Goal: Find specific page/section: Find specific page/section

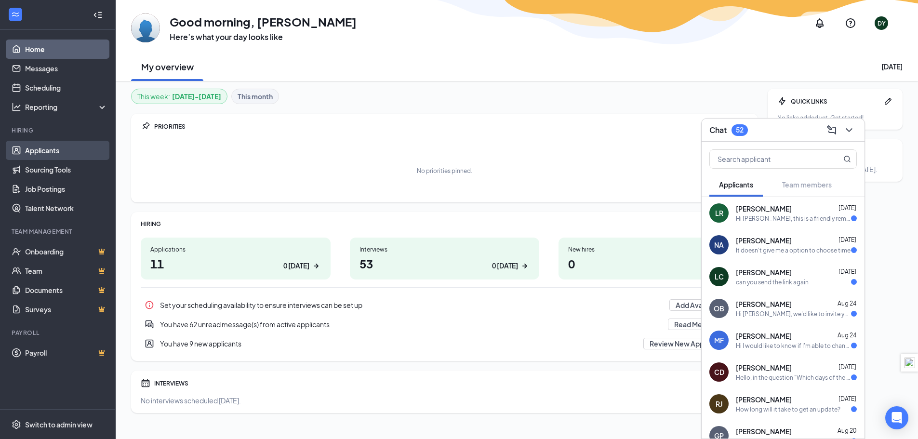
click at [51, 149] on link "Applicants" at bounding box center [66, 150] width 82 height 19
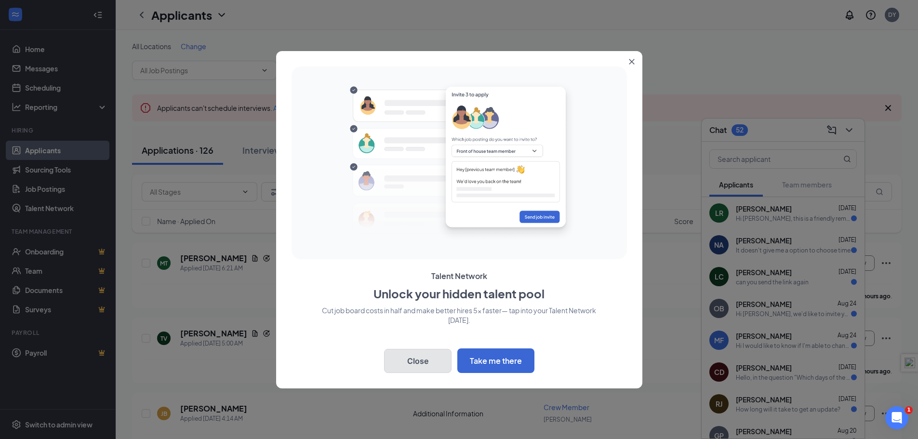
click at [426, 364] on button "Close" at bounding box center [417, 361] width 67 height 24
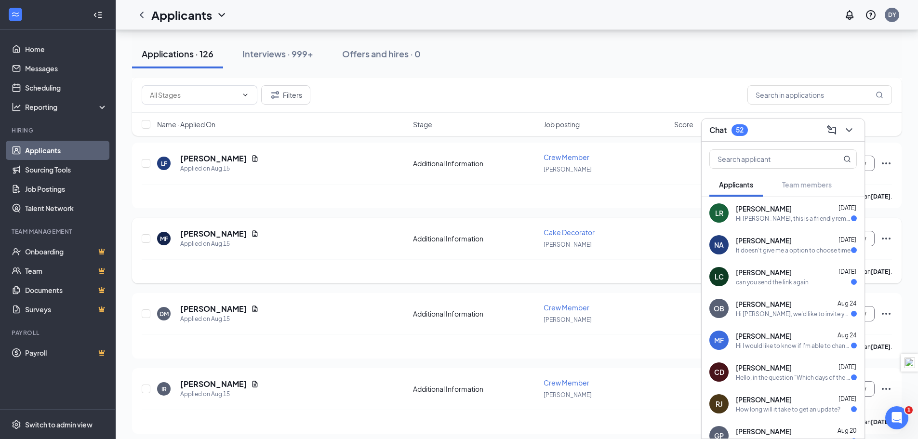
scroll to position [3036, 0]
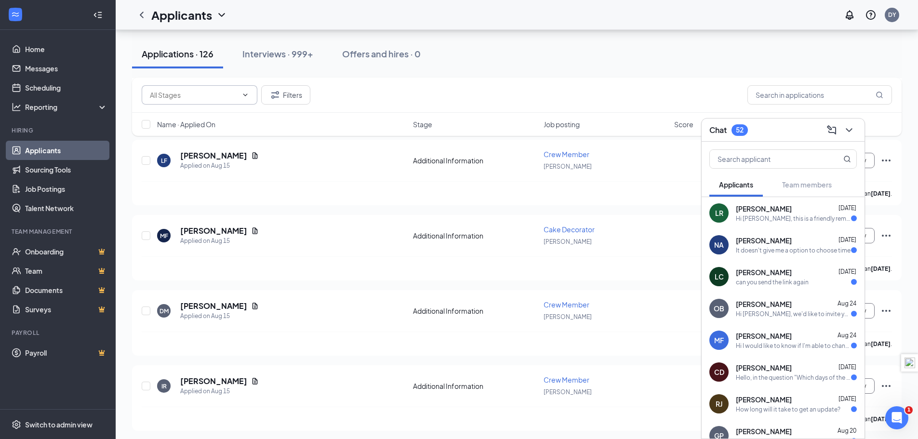
click at [246, 93] on icon "ChevronDown" at bounding box center [245, 95] width 8 height 8
click at [246, 93] on icon "ChevronUp" at bounding box center [245, 95] width 8 height 8
click at [283, 94] on button "Filters" at bounding box center [285, 94] width 49 height 19
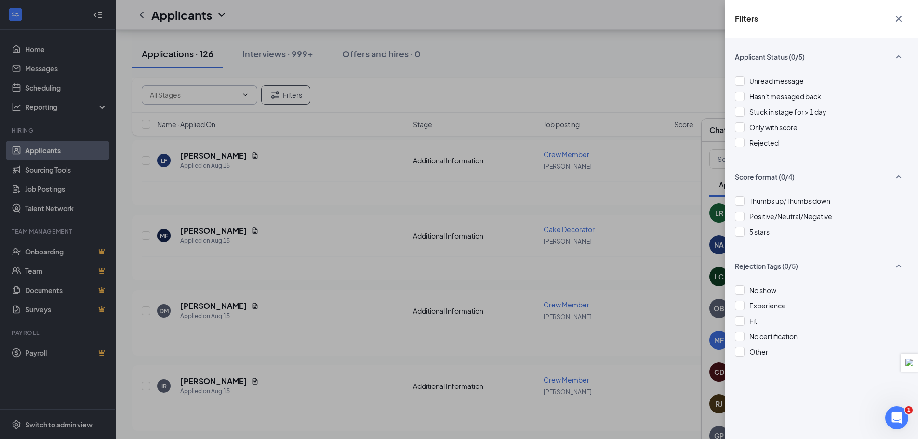
click at [497, 53] on div "Filters Applicant Status (0/5) Unread message Hasn't messaged back Stuck in sta…" at bounding box center [459, 219] width 918 height 439
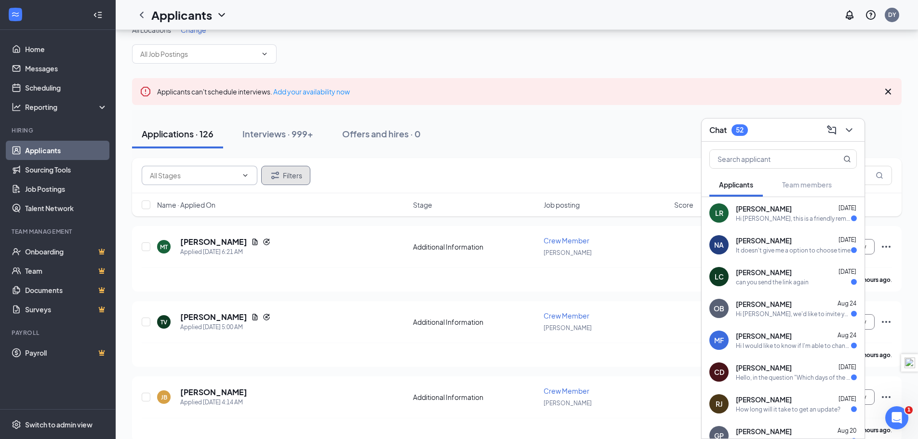
scroll to position [0, 0]
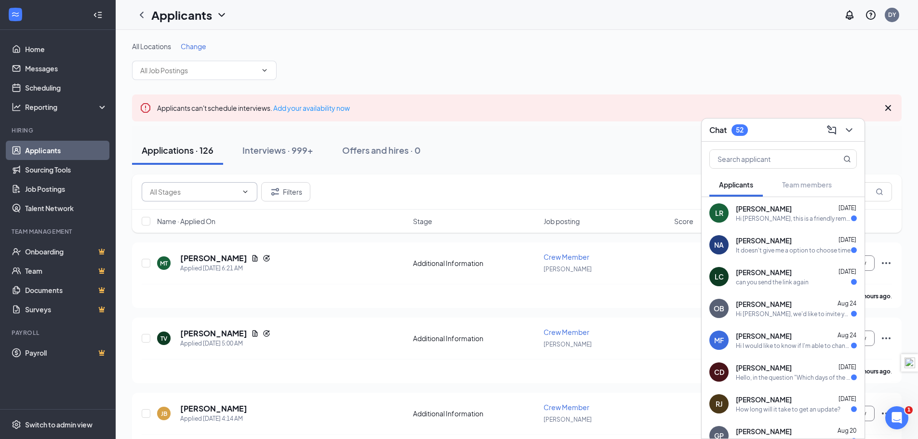
click at [500, 53] on div "All Locations Change" at bounding box center [517, 60] width 770 height 39
click at [267, 69] on icon "ChevronDown" at bounding box center [265, 70] width 8 height 8
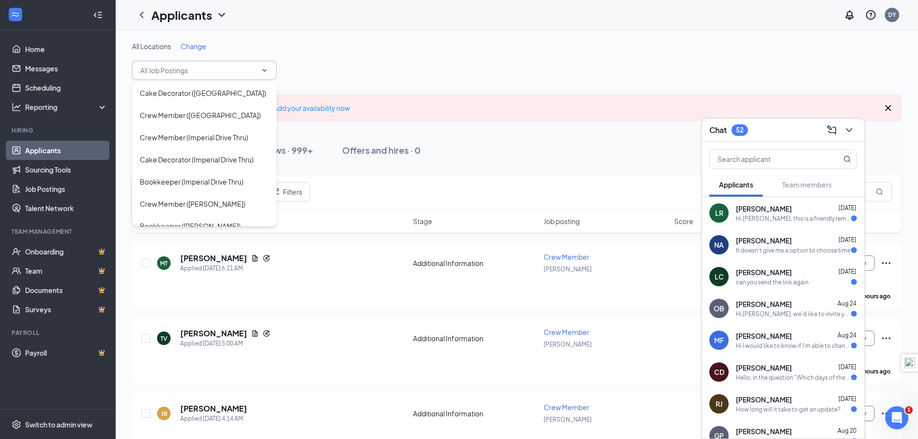
click at [404, 57] on div "All Locations Change" at bounding box center [517, 60] width 770 height 39
